Goal: Communication & Community: Participate in discussion

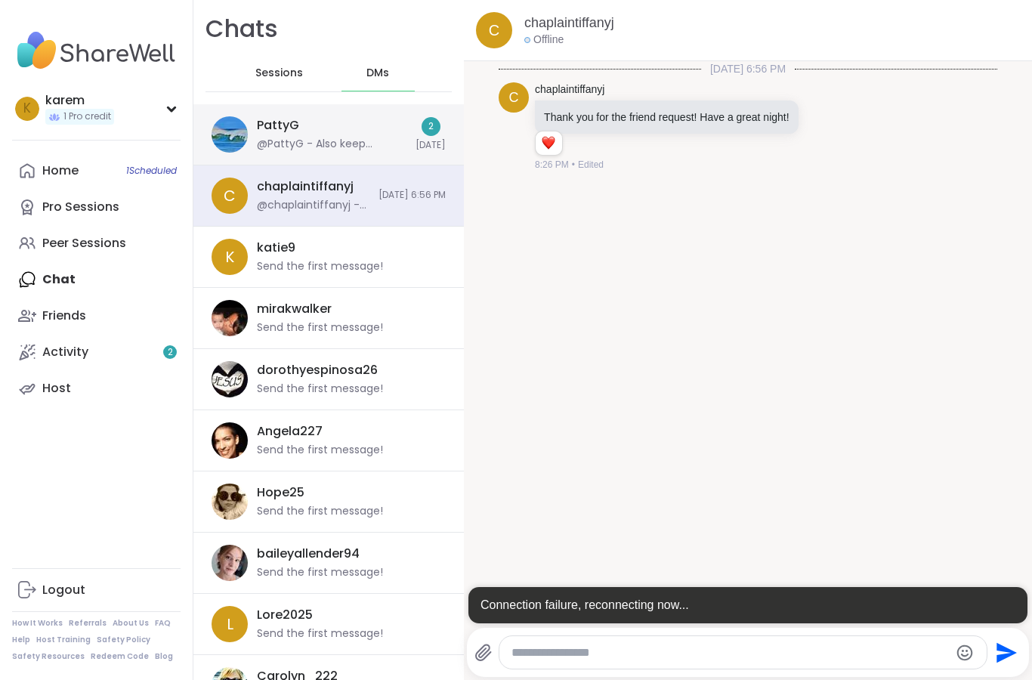
click at [358, 129] on div "PattyG @PattyG - Also keep coming back, the sessions are really supportive. The…" at bounding box center [332, 134] width 150 height 35
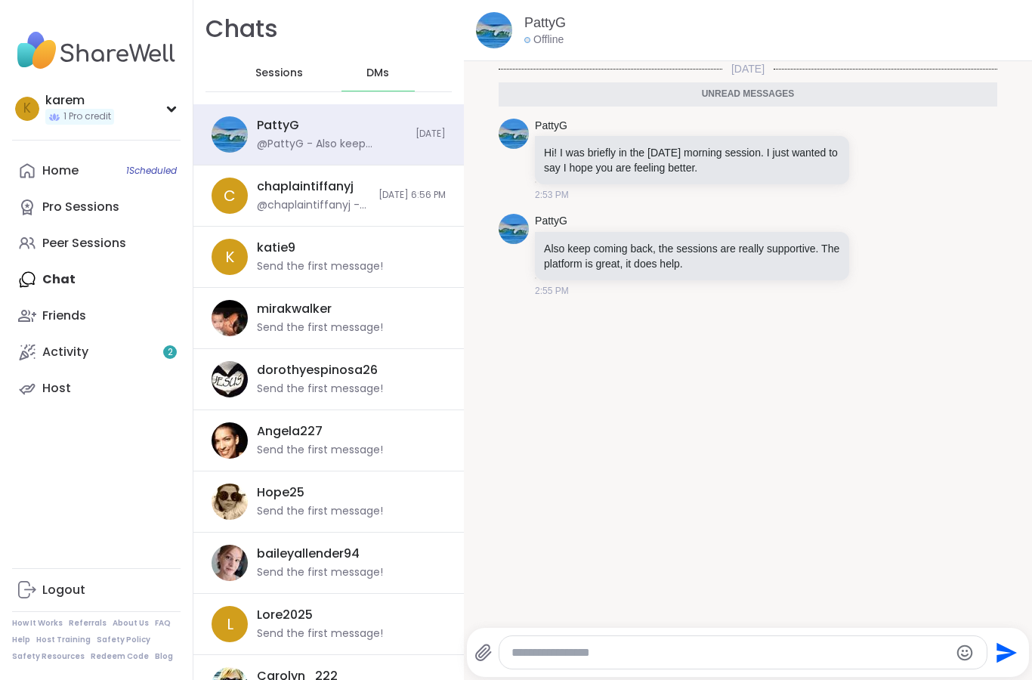
click at [820, 657] on textarea "Type your message" at bounding box center [730, 652] width 438 height 15
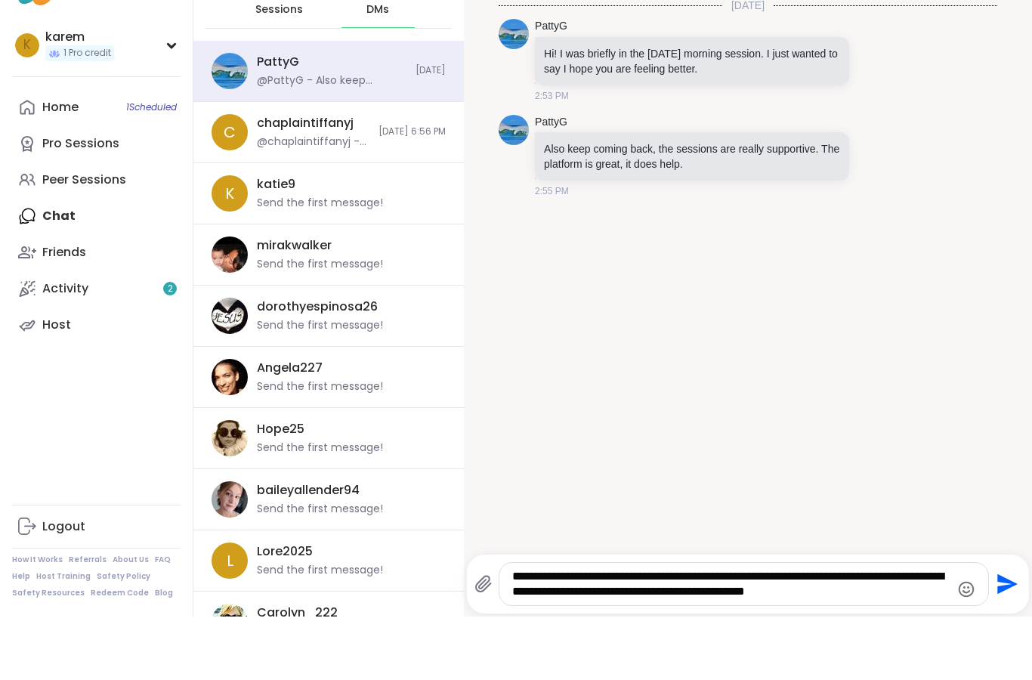
click at [704, 632] on textarea "**********" at bounding box center [731, 647] width 438 height 30
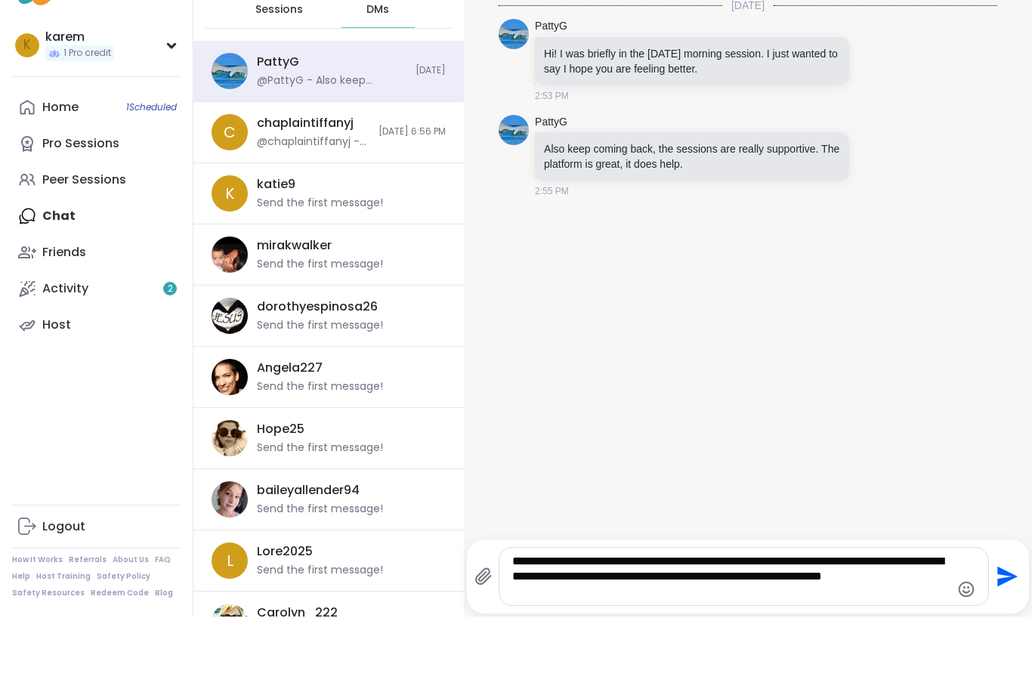
click at [598, 617] on textarea "**********" at bounding box center [731, 639] width 438 height 45
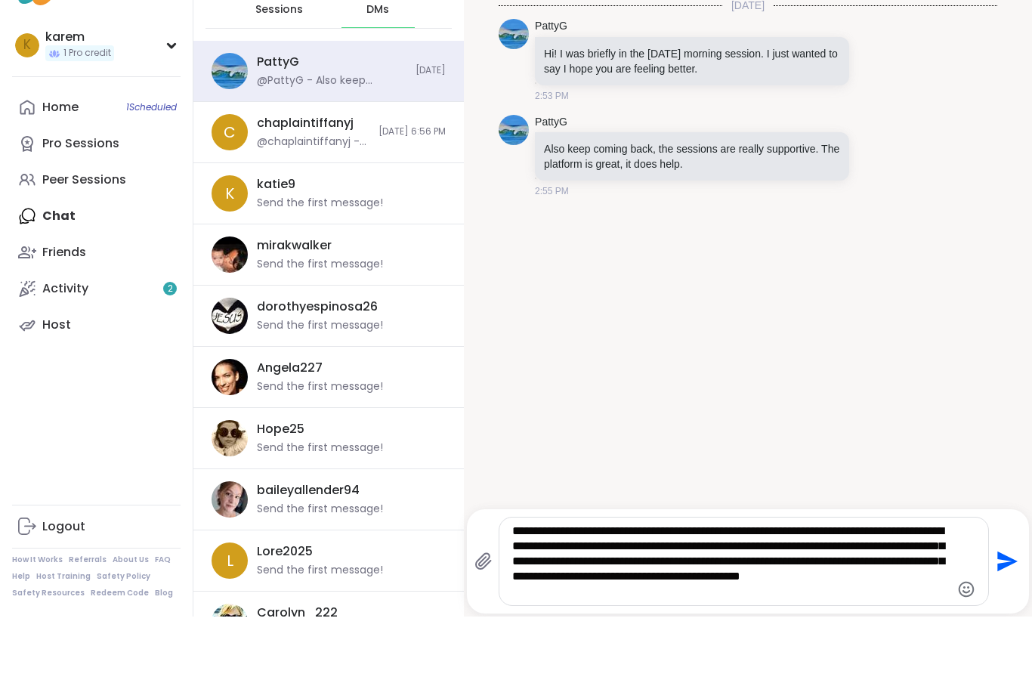
click at [727, 587] on textarea "**********" at bounding box center [731, 625] width 438 height 76
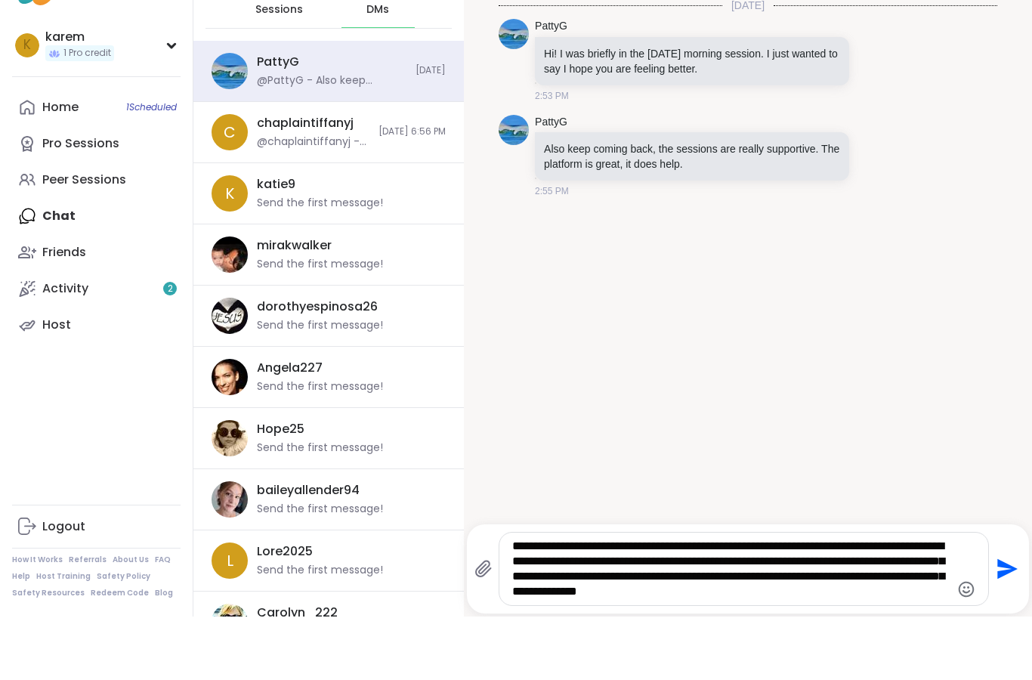
type textarea "**********"
click at [1012, 620] on icon "Send" at bounding box center [1005, 632] width 24 height 24
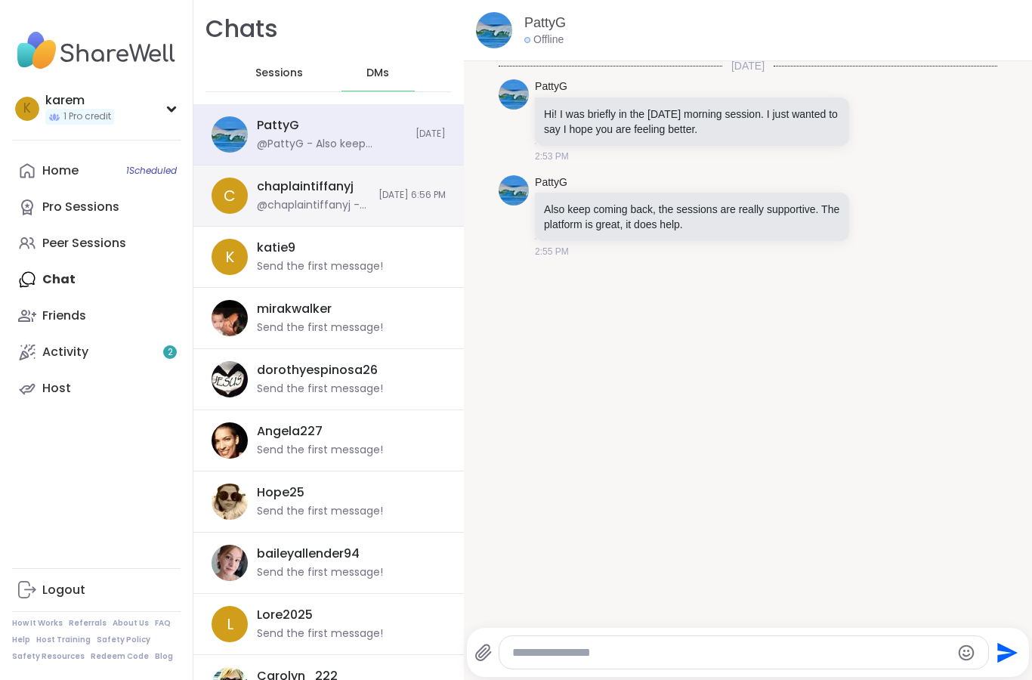
scroll to position [3, 0]
click at [317, 210] on div "@chaplaintiffanyj - Thank you for the friend request! Have a great night!" at bounding box center [313, 205] width 113 height 15
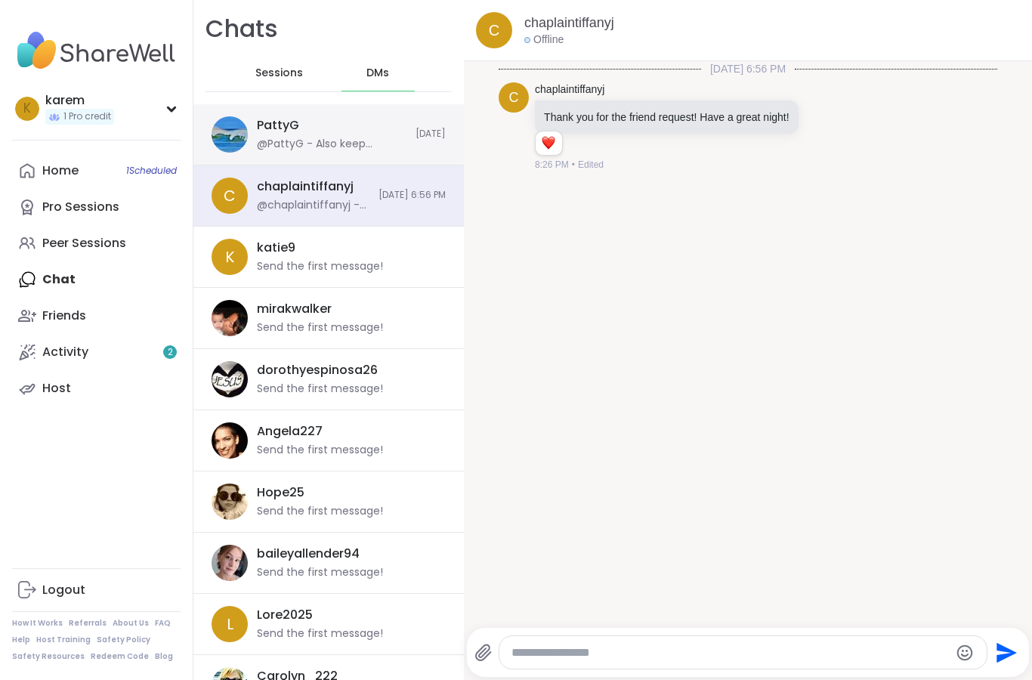
click at [343, 140] on div "@PattyG - Also keep coming back, the sessions are really supportive. The platfo…" at bounding box center [332, 144] width 150 height 15
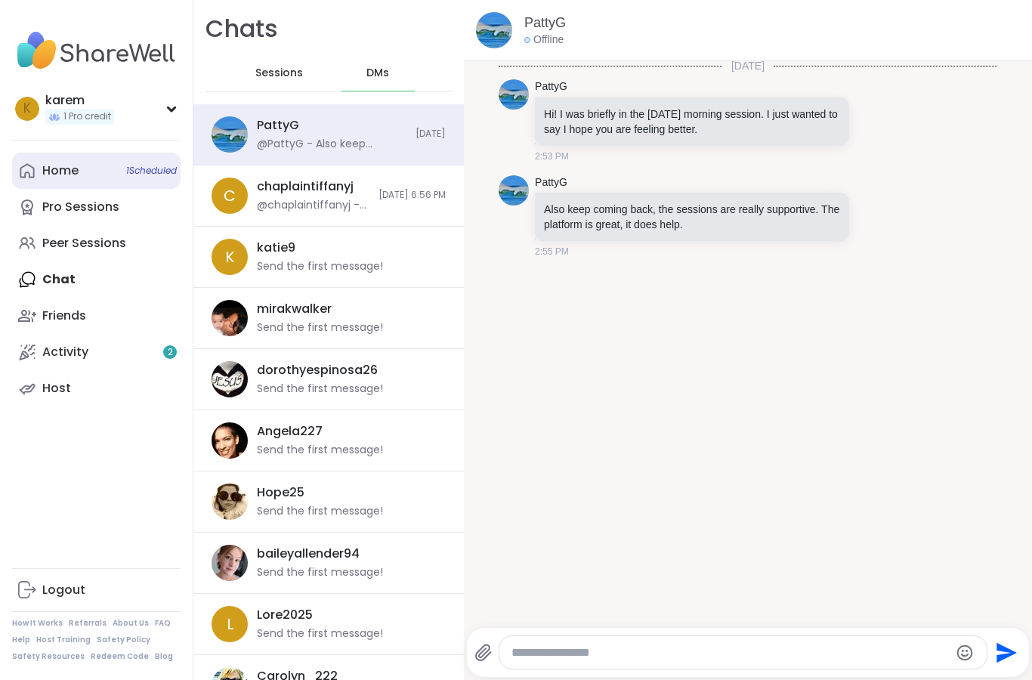
click at [72, 165] on div "Home 1 Scheduled" at bounding box center [60, 170] width 36 height 17
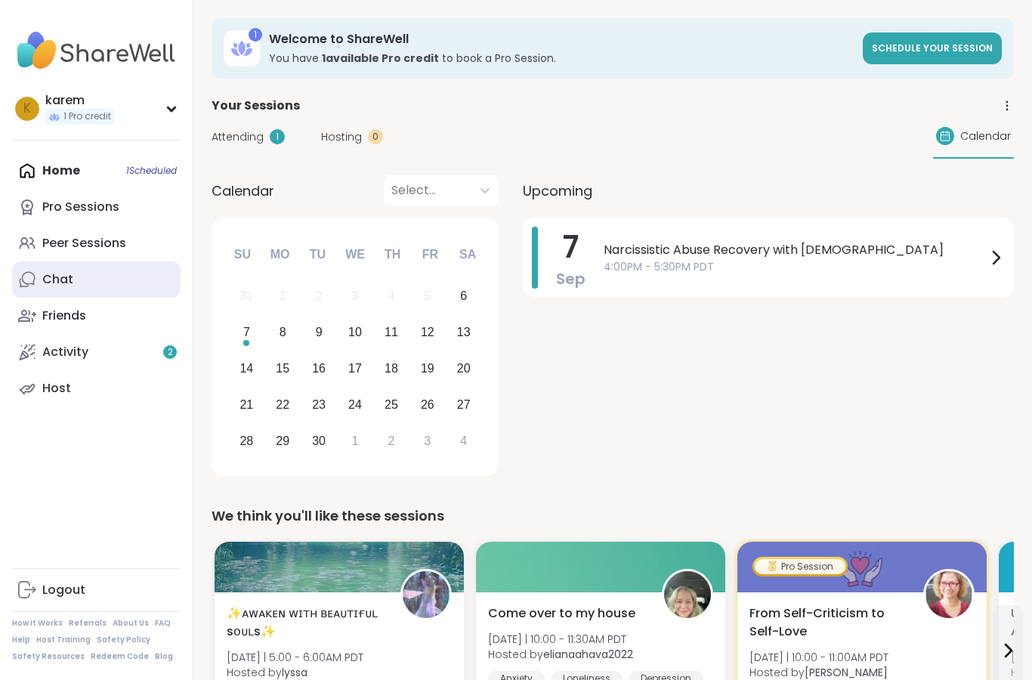
click at [79, 276] on link "Chat" at bounding box center [96, 279] width 168 height 36
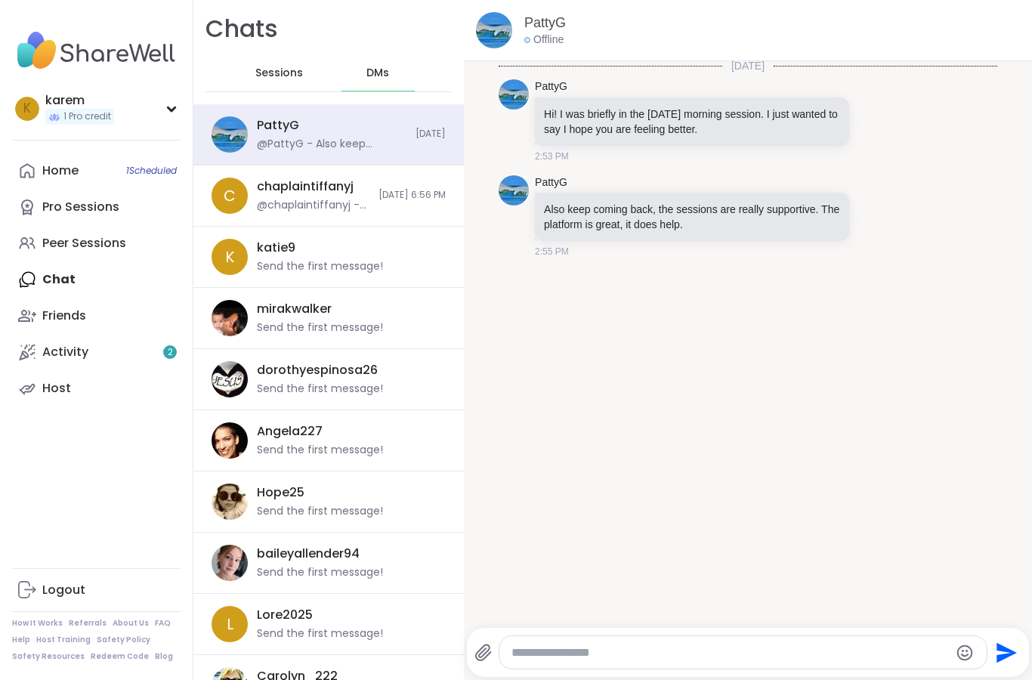
scroll to position [3, 0]
click at [718, 654] on textarea "Type your message" at bounding box center [730, 652] width 438 height 15
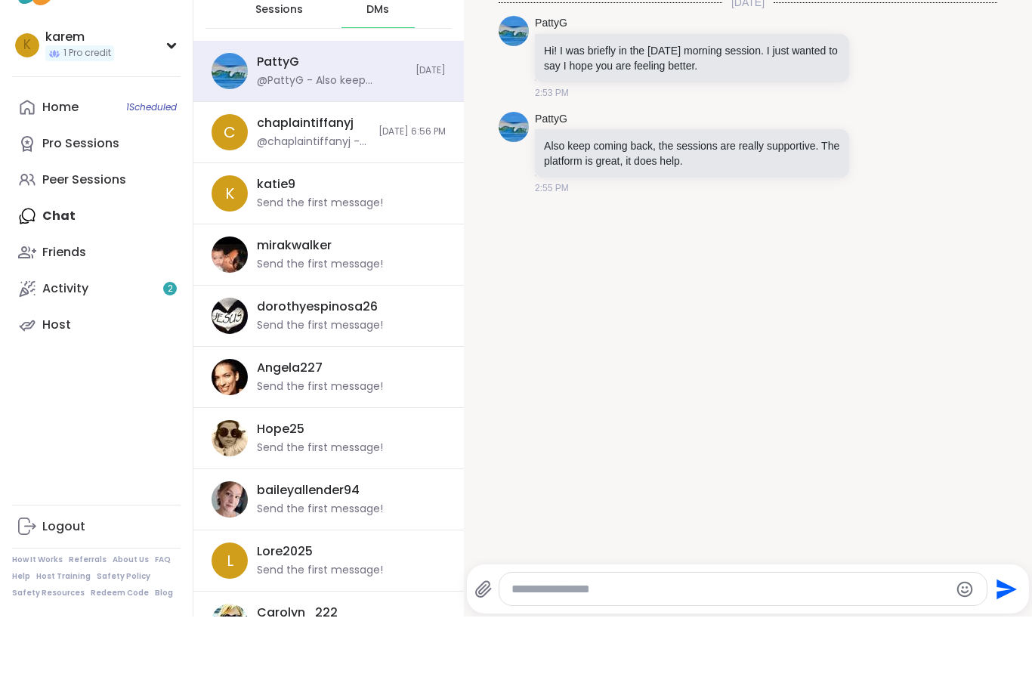
click at [723, 645] on textarea "Type your message" at bounding box center [730, 652] width 438 height 15
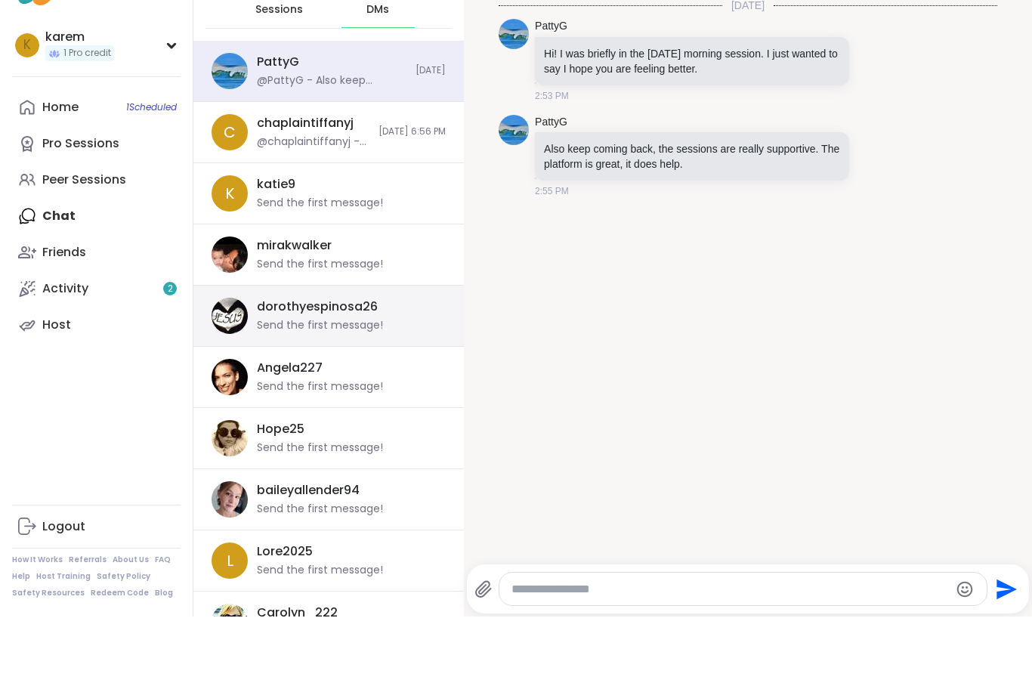
click at [362, 382] on div "Send the first message!" at bounding box center [320, 389] width 126 height 15
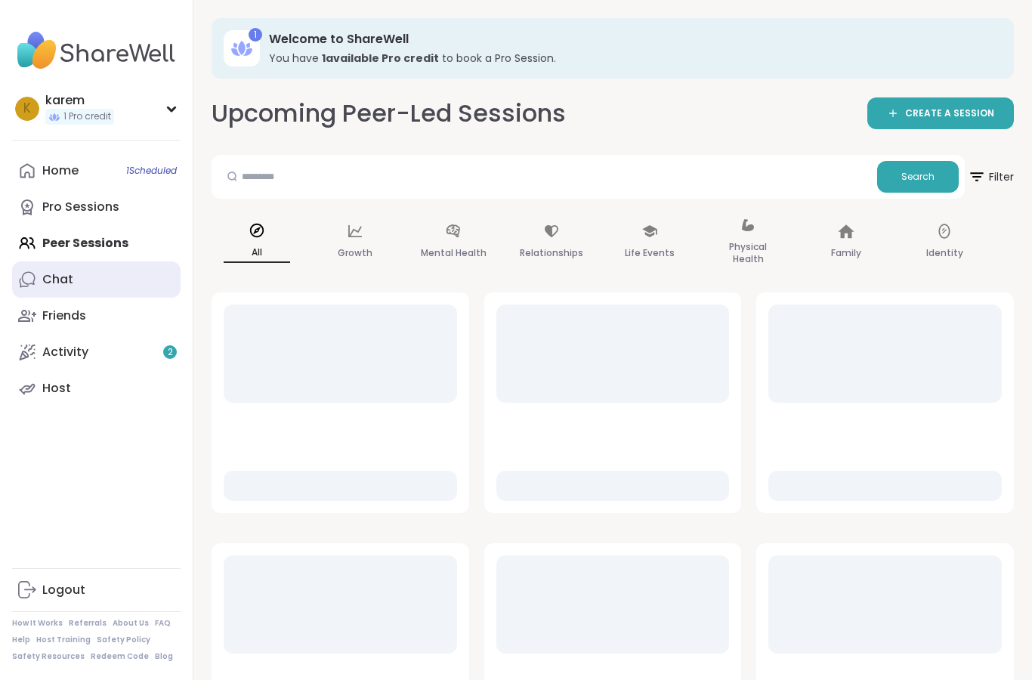
click at [110, 287] on link "Chat" at bounding box center [96, 279] width 168 height 36
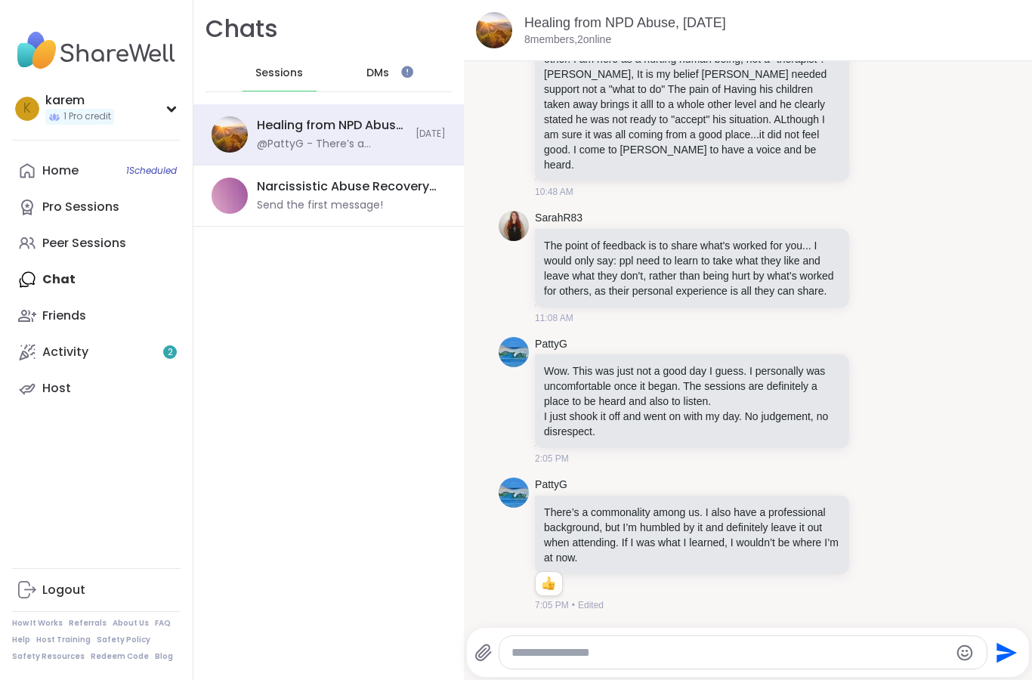
click at [391, 70] on div "DMs" at bounding box center [378, 73] width 74 height 36
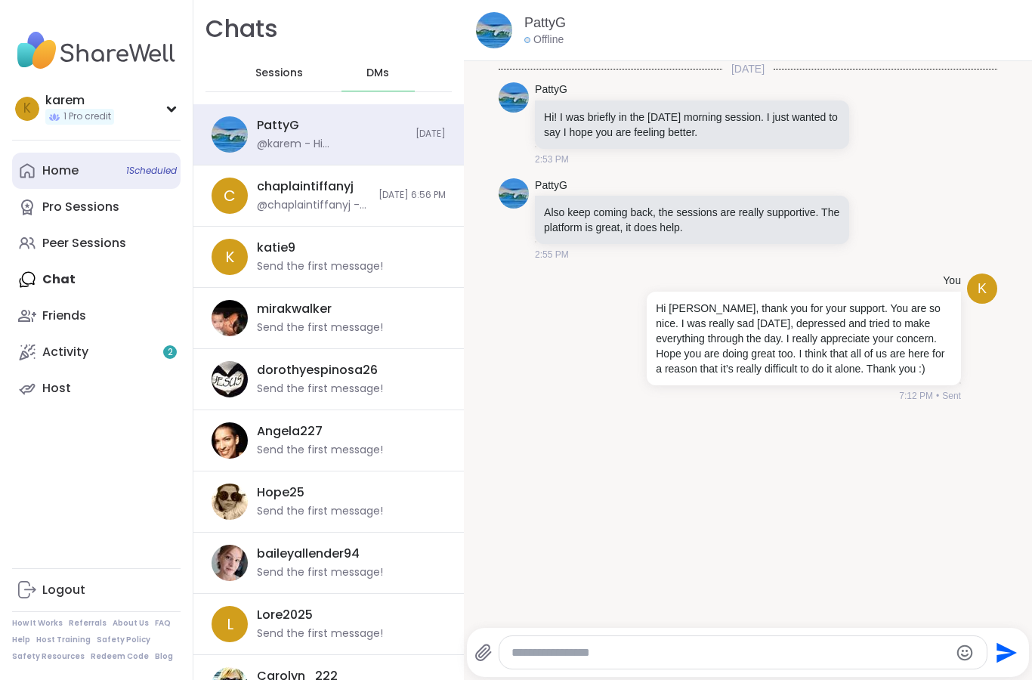
click at [74, 168] on div "Home 1 Scheduled" at bounding box center [60, 170] width 36 height 17
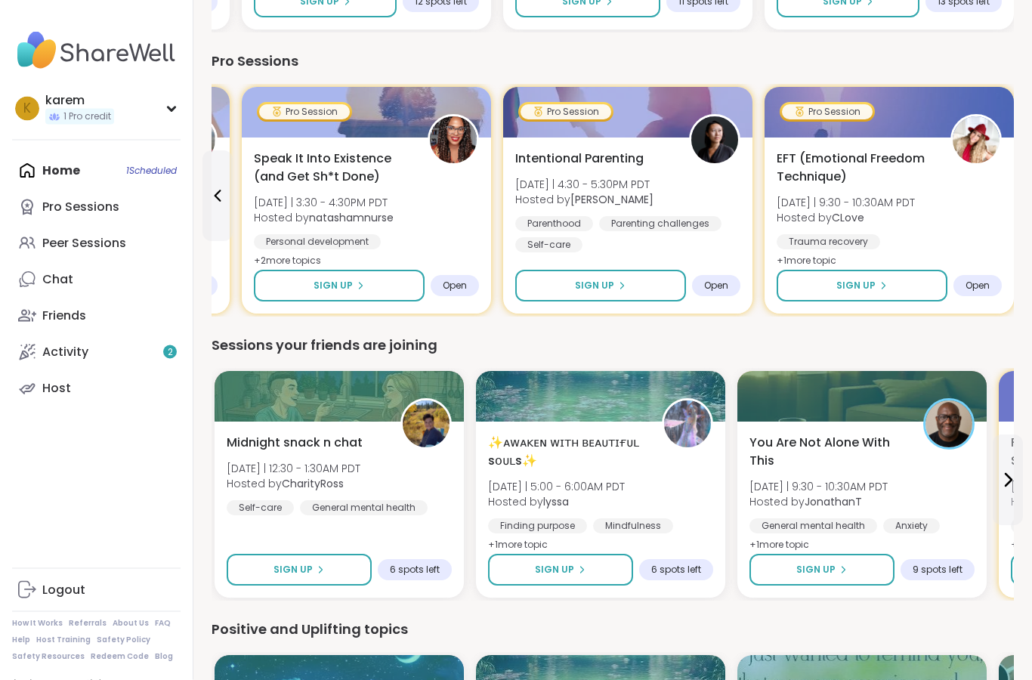
scroll to position [1021, 0]
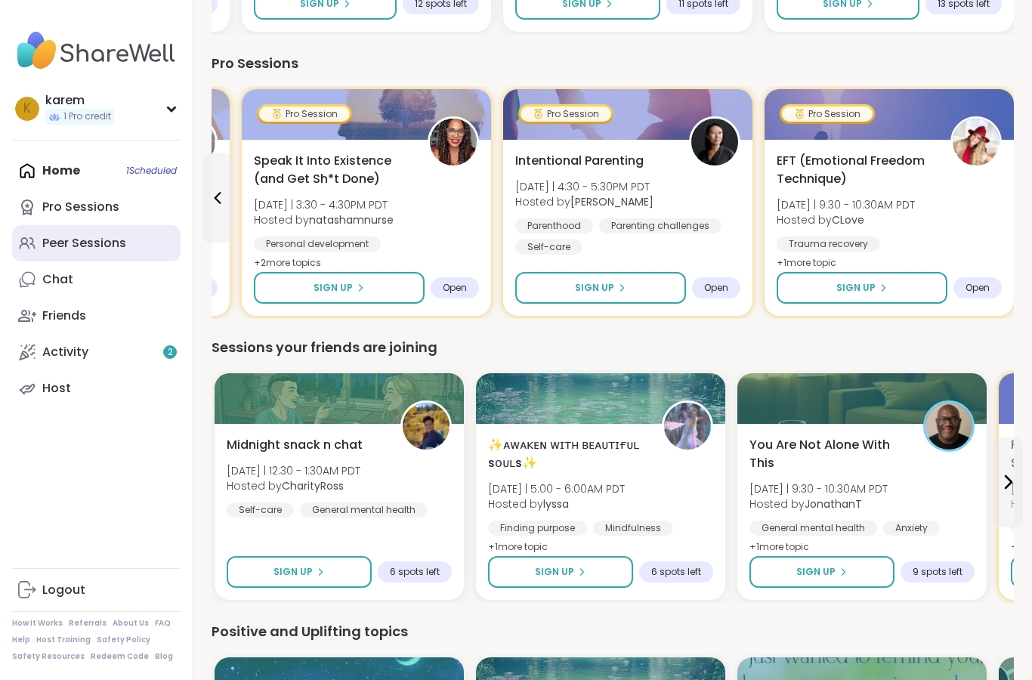
click at [127, 250] on link "Peer Sessions" at bounding box center [96, 243] width 168 height 36
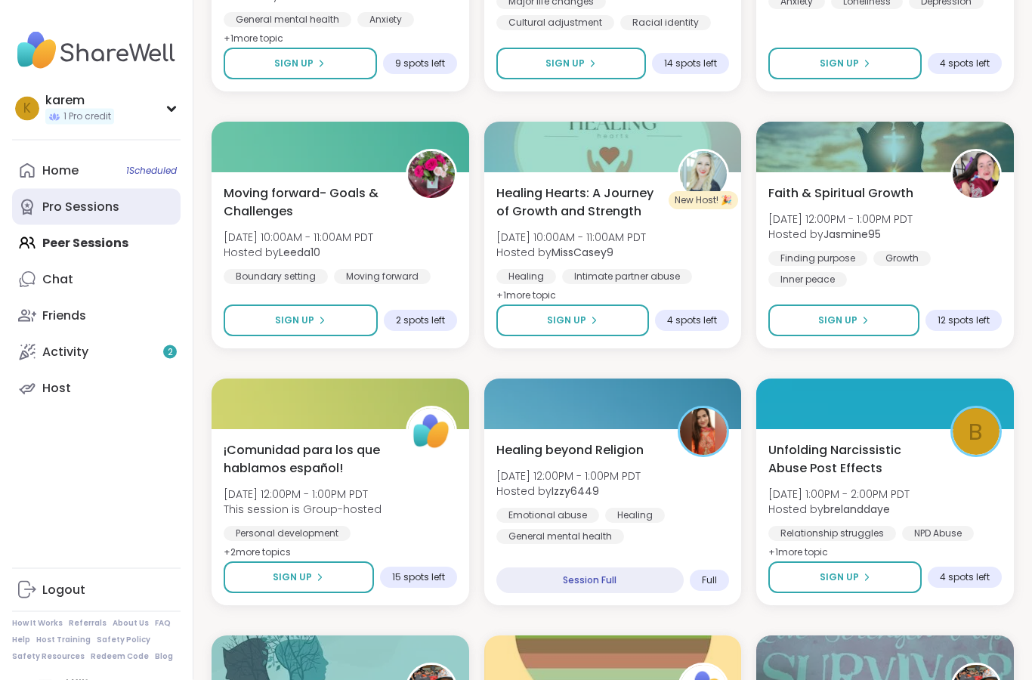
scroll to position [1712, 0]
click at [118, 204] on div "Pro Sessions" at bounding box center [80, 207] width 77 height 17
